Goal: Information Seeking & Learning: Check status

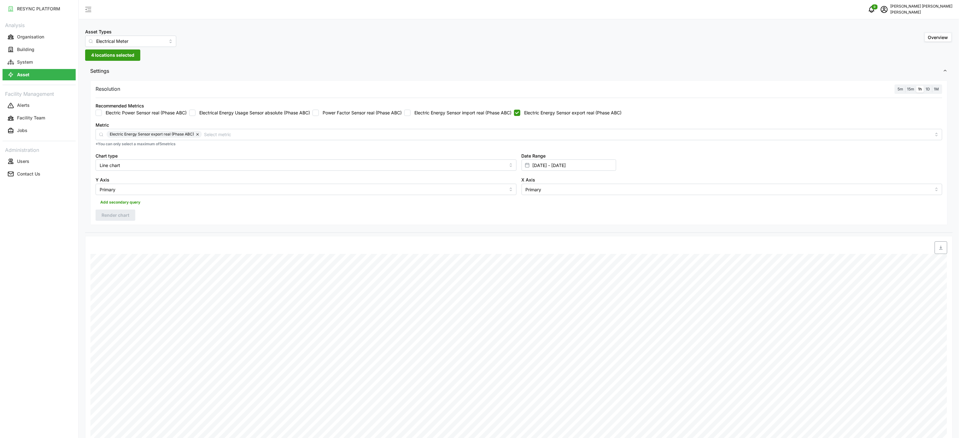
click at [563, 158] on div "Date Range [DATE] - [DATE]" at bounding box center [569, 161] width 95 height 19
click at [565, 164] on input "[DATE] - [DATE]" at bounding box center [569, 165] width 95 height 11
click at [585, 240] on button "10" at bounding box center [581, 240] width 11 height 11
type input "[DATE] - [DATE]"
type input "[DATE]"
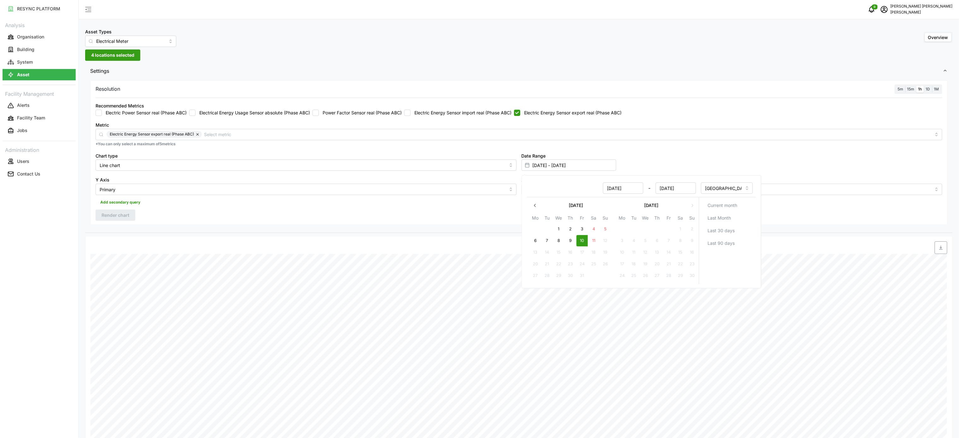
click at [585, 240] on button "10" at bounding box center [581, 240] width 11 height 11
type input "[DATE] - [DATE]"
type input "[DATE]"
click at [585, 240] on button "10" at bounding box center [581, 240] width 11 height 11
drag, startPoint x: 476, startPoint y: 242, endPoint x: 506, endPoint y: 237, distance: 29.8
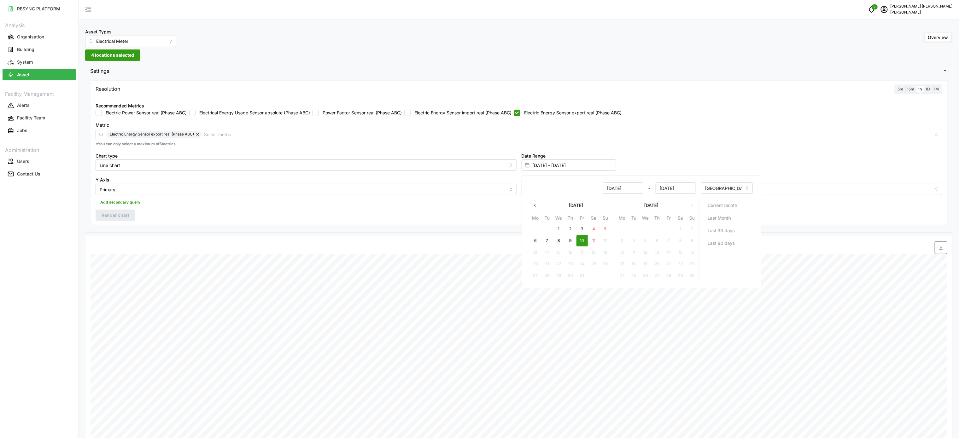
click at [476, 242] on div at bounding box center [626, 248] width 647 height 18
click at [520, 115] on input "Electric Energy Sensor export real (Phase ABC)" at bounding box center [517, 113] width 6 height 6
checkbox input "false"
click at [463, 117] on div "Recommended Metrics Electric Power Sensor real (Phase ABC) Electrical Energy Us…" at bounding box center [519, 108] width 852 height 19
click at [458, 114] on label "Electric Energy Sensor import real (Phase ABC)" at bounding box center [461, 113] width 101 height 6
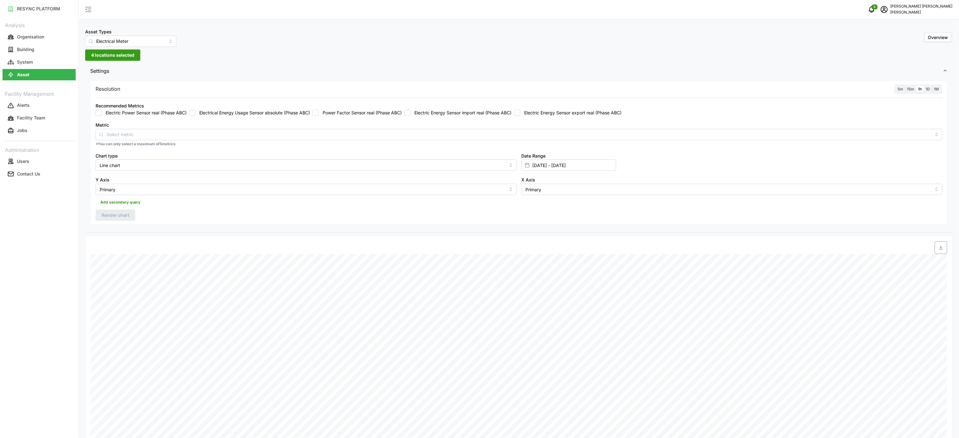
click at [411, 114] on input "Electric Energy Sensor import real (Phase ABC)" at bounding box center [407, 113] width 6 height 6
checkbox input "true"
click at [127, 221] on span "Render chart" at bounding box center [116, 215] width 28 height 11
click at [556, 170] on input "[DATE] - [DATE]" at bounding box center [569, 165] width 95 height 11
click at [585, 243] on button "10" at bounding box center [581, 240] width 11 height 11
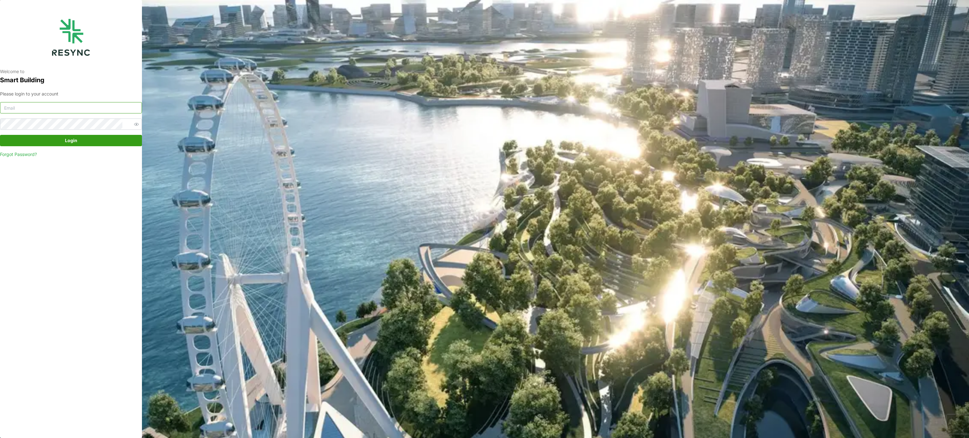
type input "murugesan.saravana@chuanlimengineering.com"
drag, startPoint x: 183, startPoint y: 165, endPoint x: 381, endPoint y: 181, distance: 199.3
click at [183, 165] on div "Welcome to Smart Building Please login to your account murugesan.saravana@chuan…" at bounding box center [484, 219] width 969 height 438
click at [90, 134] on div "Please login to your account murugesan.saravana@chuanlimengineering.com Login F…" at bounding box center [71, 124] width 142 height 67
click at [91, 139] on span "Login" at bounding box center [71, 140] width 130 height 11
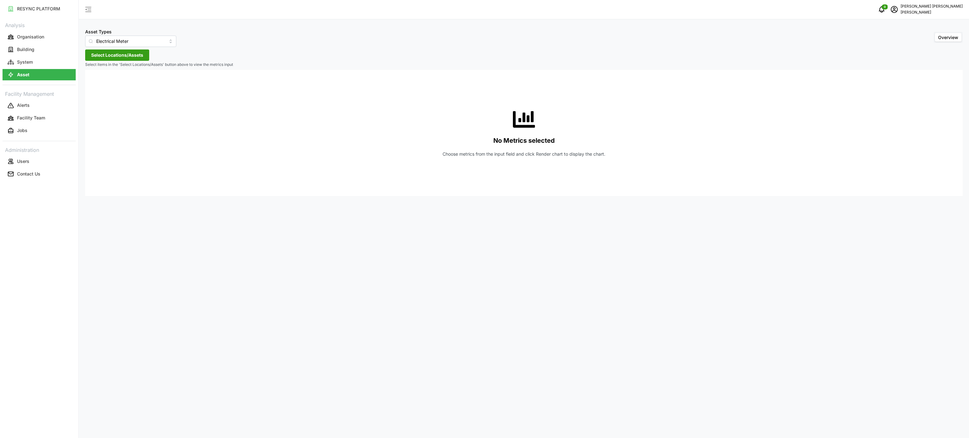
click at [132, 50] on span "Select Locations/Assets" at bounding box center [117, 55] width 52 height 11
click at [93, 85] on icon at bounding box center [93, 83] width 5 height 5
click at [99, 91] on icon at bounding box center [98, 92] width 5 height 5
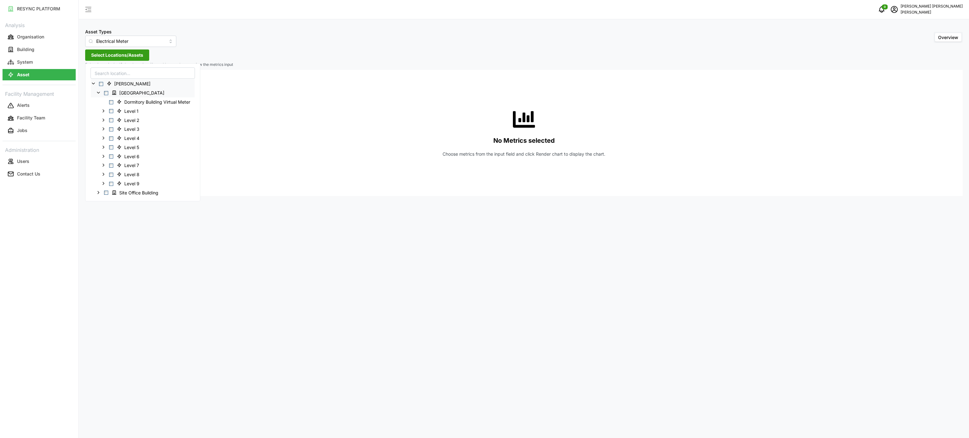
click at [100, 93] on icon at bounding box center [98, 92] width 5 height 5
click at [99, 103] on icon at bounding box center [98, 101] width 5 height 5
click at [106, 111] on icon at bounding box center [103, 110] width 5 height 5
click at [108, 120] on icon at bounding box center [108, 119] width 5 height 5
click at [113, 146] on icon at bounding box center [113, 147] width 5 height 5
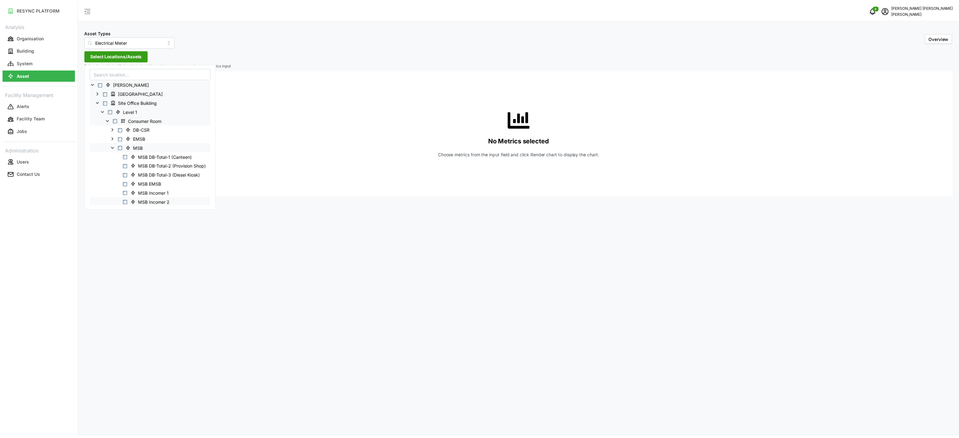
scroll to position [63, 0]
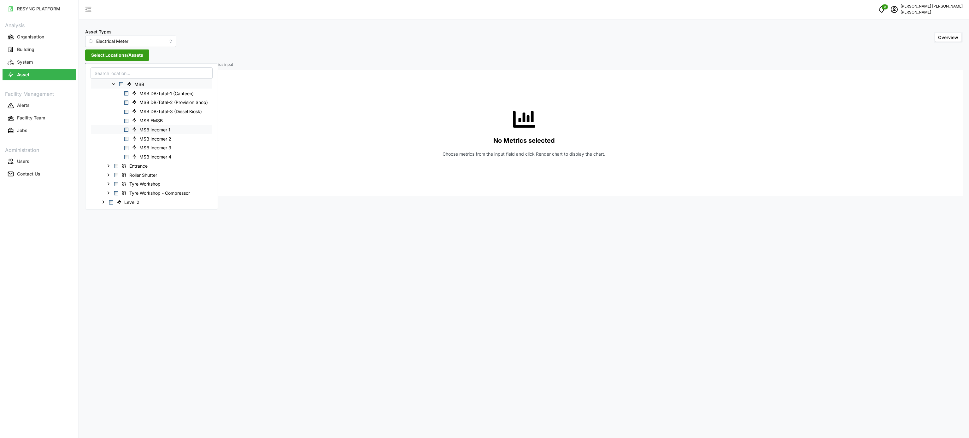
click at [128, 131] on span "Select MSB Incomer 1" at bounding box center [126, 130] width 4 height 4
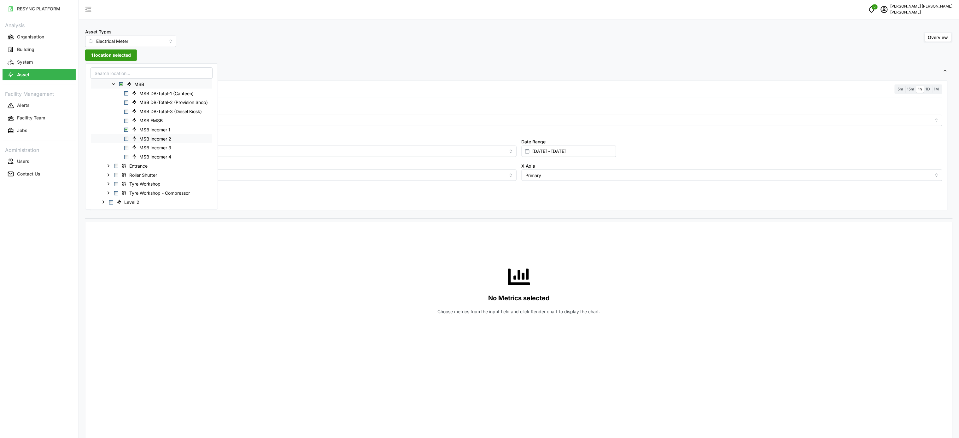
click at [127, 138] on span "Select MSB Incomer 2" at bounding box center [126, 139] width 4 height 4
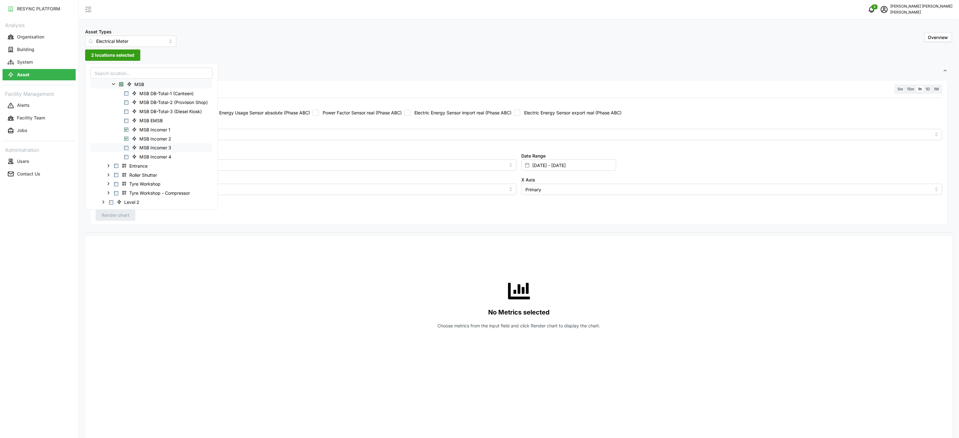
click at [127, 147] on span "Select MSB Incomer 3" at bounding box center [126, 148] width 4 height 4
click at [127, 155] on div "MSB Incomer 4" at bounding box center [151, 156] width 121 height 9
click at [127, 158] on span "Select MSB Incomer 4" at bounding box center [126, 157] width 4 height 4
click at [187, 253] on div "No Metrics selected Choose metrics from the input field and click Render chart …" at bounding box center [519, 305] width 847 height 126
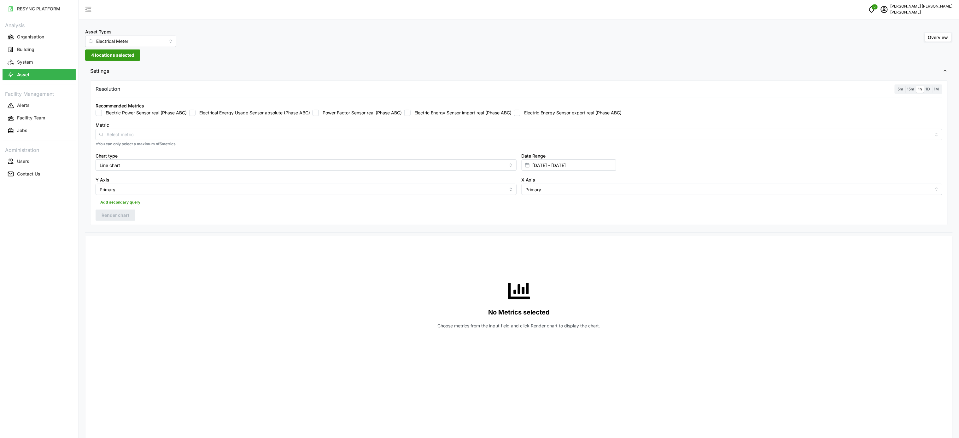
click at [417, 112] on label "Electric Energy Sensor import real (Phase ABC)" at bounding box center [461, 113] width 101 height 6
click at [411, 112] on input "Electric Energy Sensor import real (Phase ABC)" at bounding box center [407, 113] width 6 height 6
checkbox input "true"
click at [565, 165] on input "06 Oct 2025 - 06 Oct 2025" at bounding box center [569, 165] width 95 height 11
click at [583, 238] on button "10" at bounding box center [581, 240] width 11 height 11
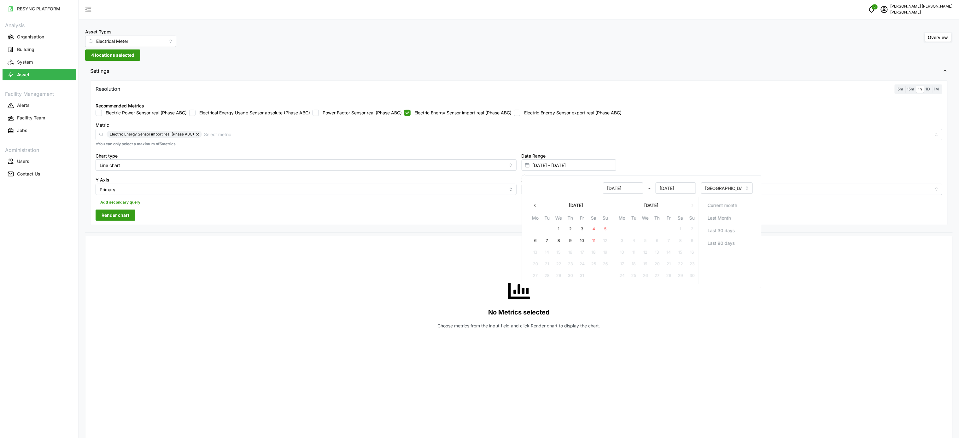
type input "06 Oct 2025 - 10 Oct 2025"
type input "[DATE]"
click at [583, 238] on button "10" at bounding box center [581, 240] width 11 height 11
type input "[DATE] - [DATE]"
type input "[DATE]"
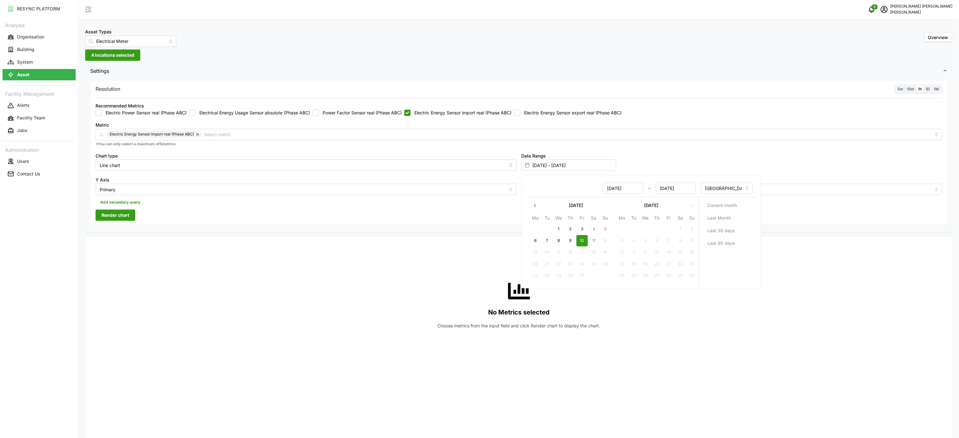
drag, startPoint x: 389, startPoint y: 245, endPoint x: 140, endPoint y: 243, distance: 248.8
click at [387, 245] on div "No Metrics selected Choose metrics from the input field and click Render chart …" at bounding box center [519, 305] width 847 height 126
click at [125, 213] on span "Render chart" at bounding box center [116, 215] width 28 height 11
click at [940, 244] on span "button" at bounding box center [941, 248] width 12 height 12
click at [471, 112] on label "Electric Energy Sensor import real (Phase ABC)" at bounding box center [461, 113] width 101 height 6
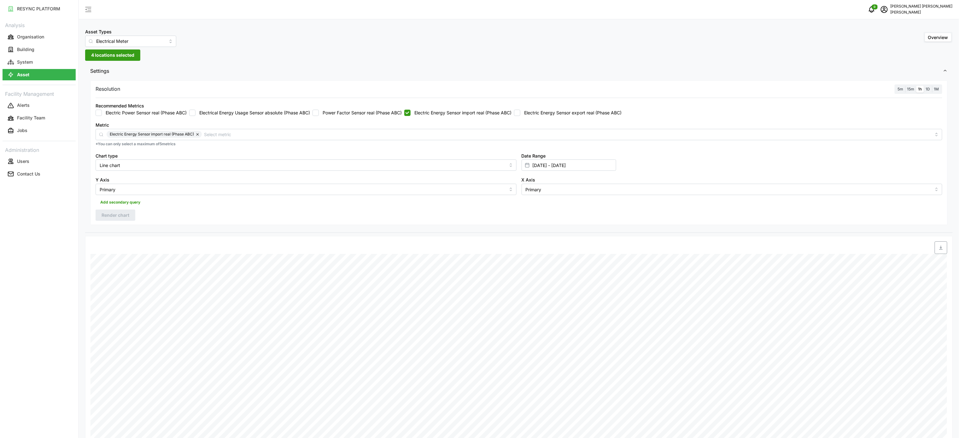
click at [411, 112] on input "Electric Energy Sensor import real (Phase ABC)" at bounding box center [407, 113] width 6 height 6
checkbox input "false"
click at [550, 109] on div "Recommended Metrics Electric Power Sensor real (Phase ABC) Electrical Energy Us…" at bounding box center [519, 109] width 847 height 14
click at [550, 115] on label "Electric Energy Sensor export real (Phase ABC)" at bounding box center [570, 113] width 101 height 6
click at [520, 115] on input "Electric Energy Sensor export real (Phase ABC)" at bounding box center [517, 113] width 6 height 6
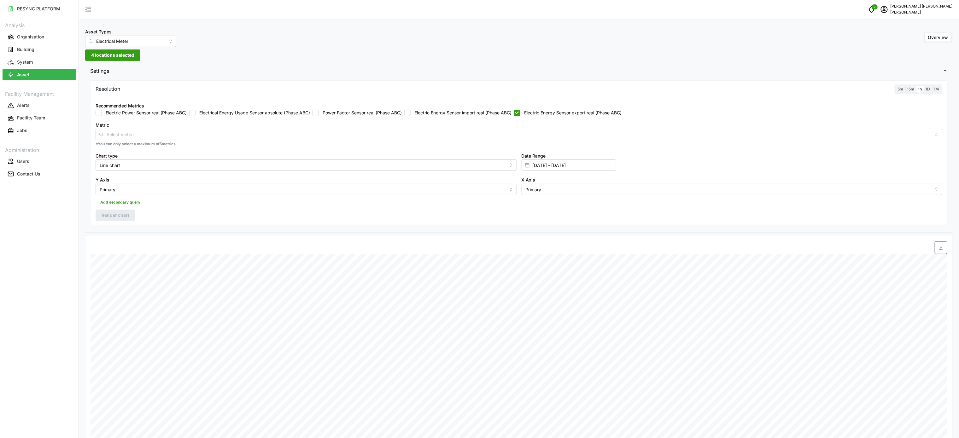
checkbox input "true"
click at [130, 217] on button "Render chart" at bounding box center [116, 215] width 40 height 11
click at [940, 245] on span "button" at bounding box center [941, 248] width 12 height 12
